Goal: Information Seeking & Learning: Learn about a topic

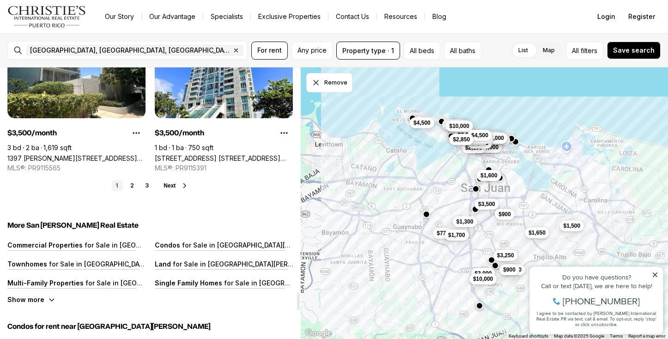
scroll to position [3457, 0]
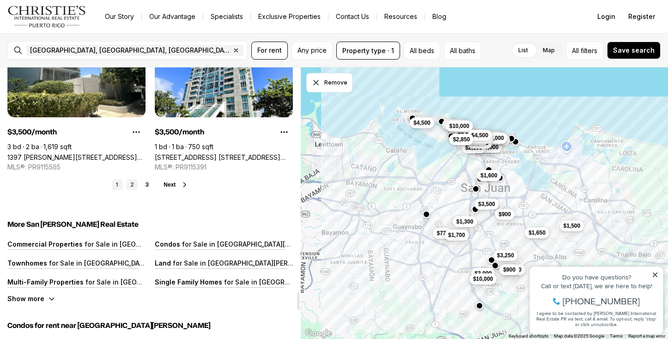
click at [132, 179] on link "2" at bounding box center [131, 184] width 11 height 11
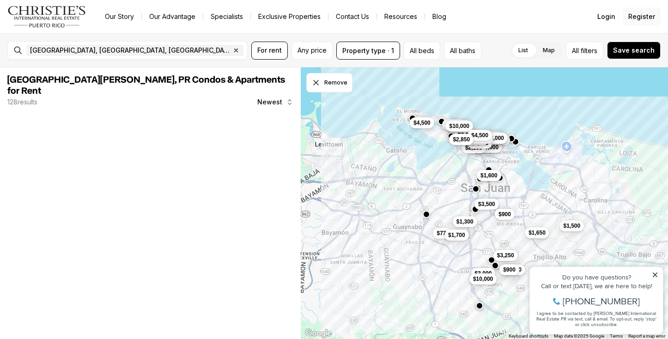
scroll to position [0, 0]
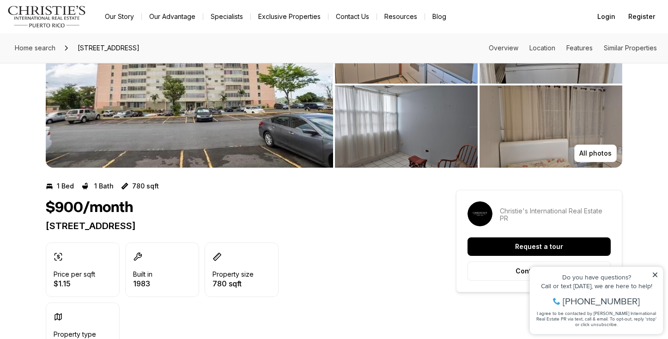
scroll to position [76, 0]
click at [655, 272] on icon at bounding box center [654, 274] width 6 height 6
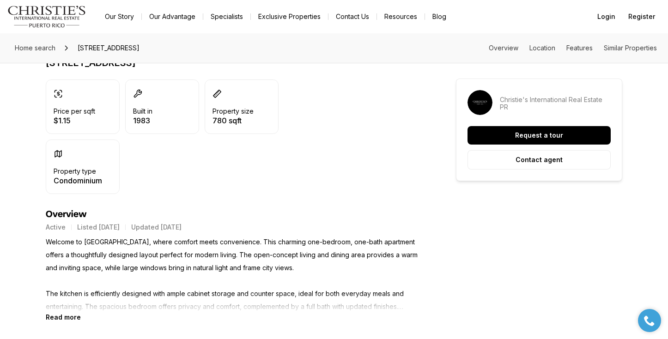
scroll to position [253, 0]
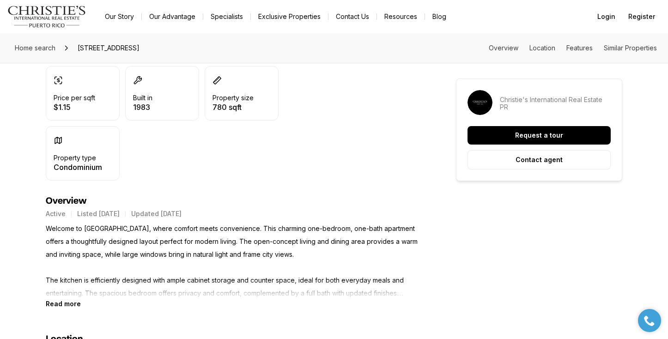
click at [55, 307] on b "Read more" at bounding box center [63, 304] width 35 height 8
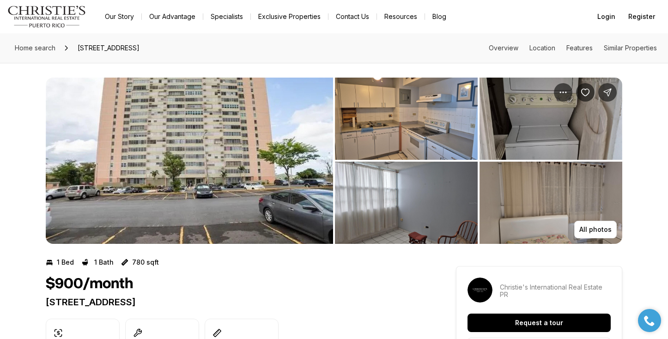
scroll to position [0, 0]
click at [149, 231] on img "View image gallery" at bounding box center [189, 161] width 287 height 166
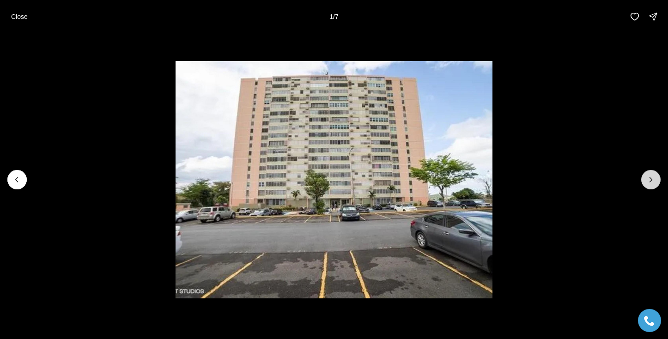
click at [651, 179] on icon "Next slide" at bounding box center [651, 179] width 2 height 5
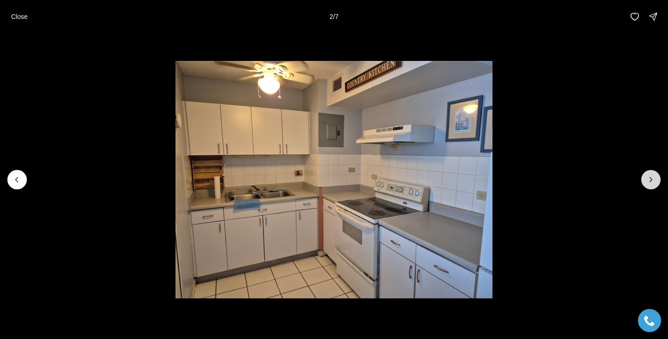
click at [651, 180] on icon "Next slide" at bounding box center [650, 179] width 9 height 9
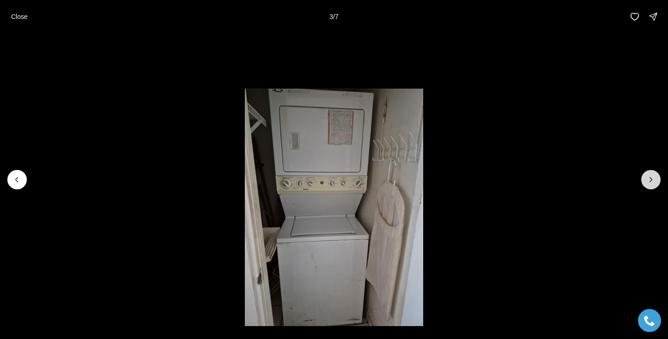
click at [651, 180] on icon "Next slide" at bounding box center [650, 179] width 9 height 9
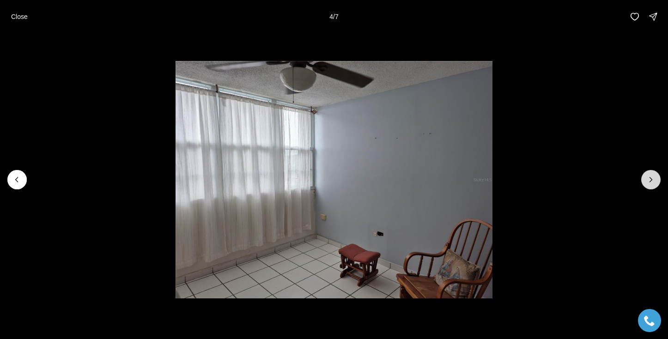
click at [650, 180] on icon "Next slide" at bounding box center [650, 179] width 9 height 9
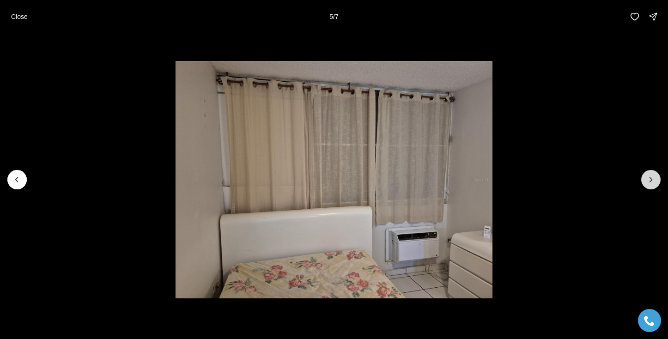
click at [650, 180] on icon "Next slide" at bounding box center [650, 179] width 9 height 9
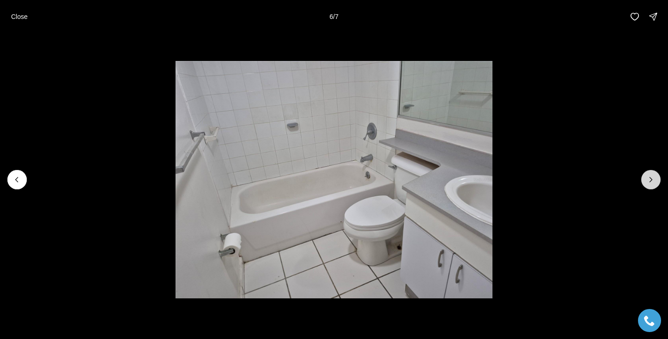
click at [650, 180] on icon "Next slide" at bounding box center [650, 179] width 9 height 9
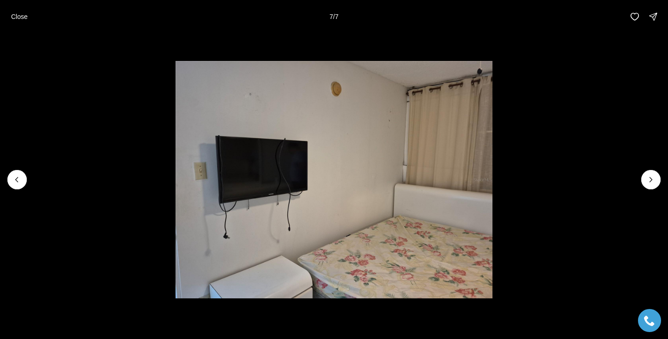
click at [650, 180] on div at bounding box center [650, 179] width 19 height 19
click at [646, 177] on div at bounding box center [650, 179] width 19 height 19
click at [22, 13] on p "Close" at bounding box center [19, 16] width 17 height 7
